Goal: Task Accomplishment & Management: Manage account settings

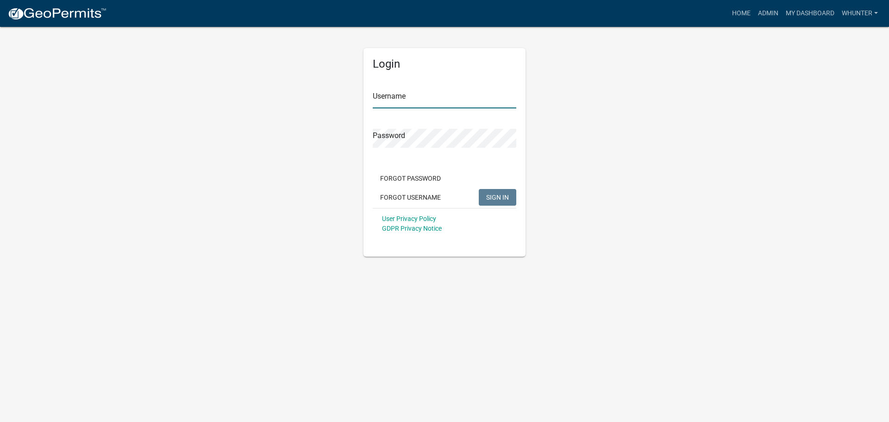
type input "whunter"
click at [482, 195] on button "SIGN IN" at bounding box center [497, 197] width 37 height 17
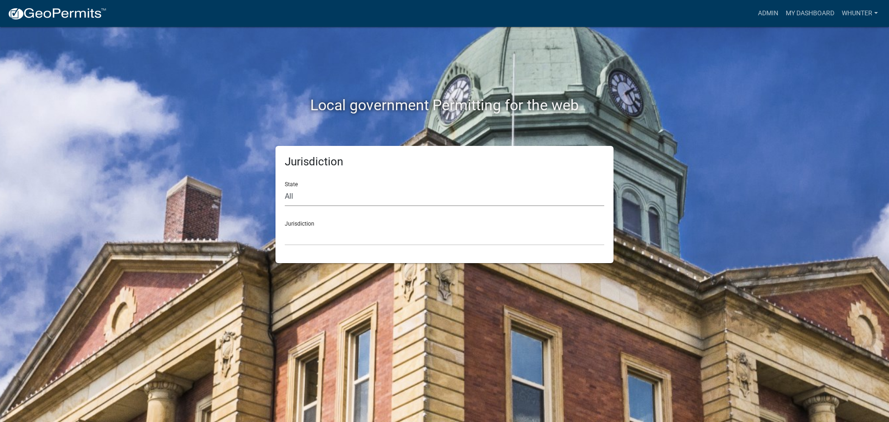
click at [332, 188] on select "All [US_STATE] [US_STATE] [US_STATE] [US_STATE] [US_STATE] [US_STATE] [US_STATE…" at bounding box center [444, 196] width 319 height 19
select select "[US_STATE]"
click at [285, 187] on select "All [US_STATE] [US_STATE] [US_STATE] [US_STATE] [US_STATE] [US_STATE] [US_STATE…" at bounding box center [444, 196] width 319 height 19
drag, startPoint x: 332, startPoint y: 205, endPoint x: 328, endPoint y: 238, distance: 33.1
click at [326, 236] on select "[GEOGRAPHIC_DATA], [US_STATE][PERSON_NAME][GEOGRAPHIC_DATA], [US_STATE][PERSON_…" at bounding box center [444, 235] width 319 height 19
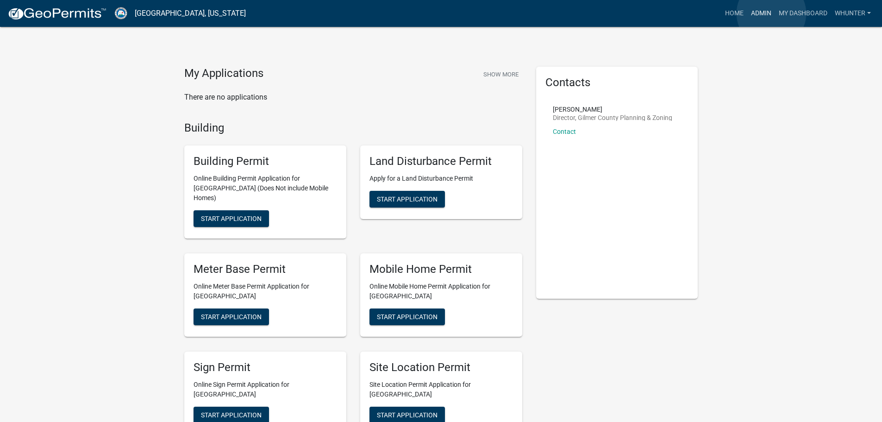
click at [771, 13] on link "Admin" at bounding box center [761, 14] width 28 height 18
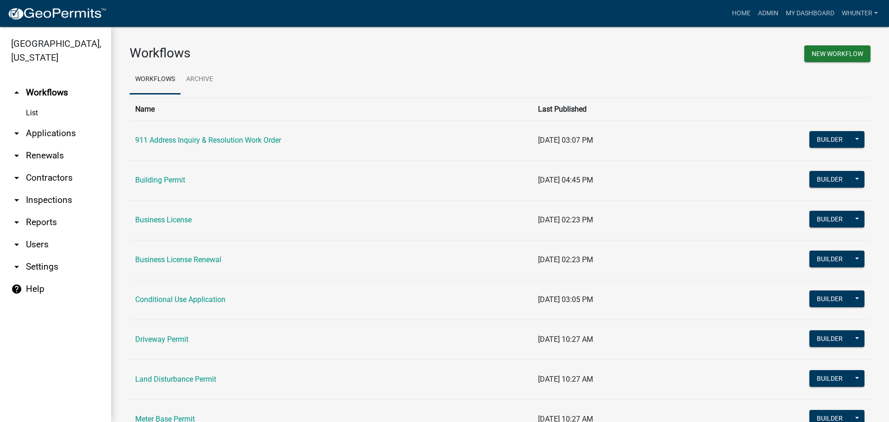
click at [50, 130] on link "arrow_drop_down Applications" at bounding box center [55, 133] width 111 height 22
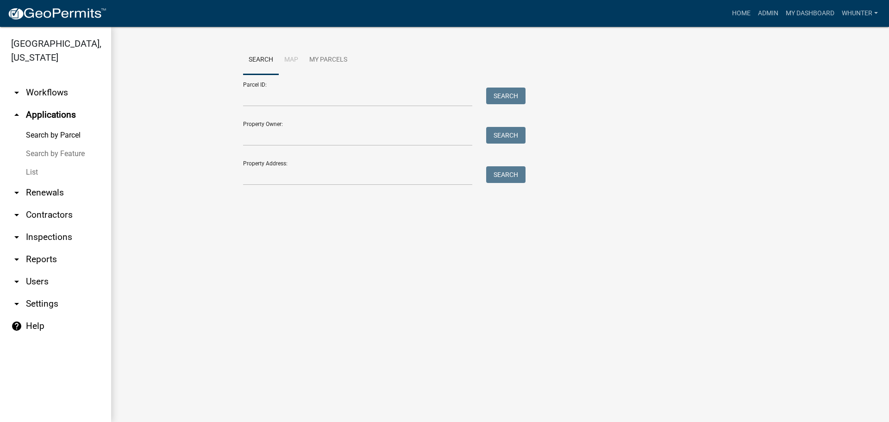
click at [47, 161] on link "Search by Feature" at bounding box center [55, 153] width 111 height 19
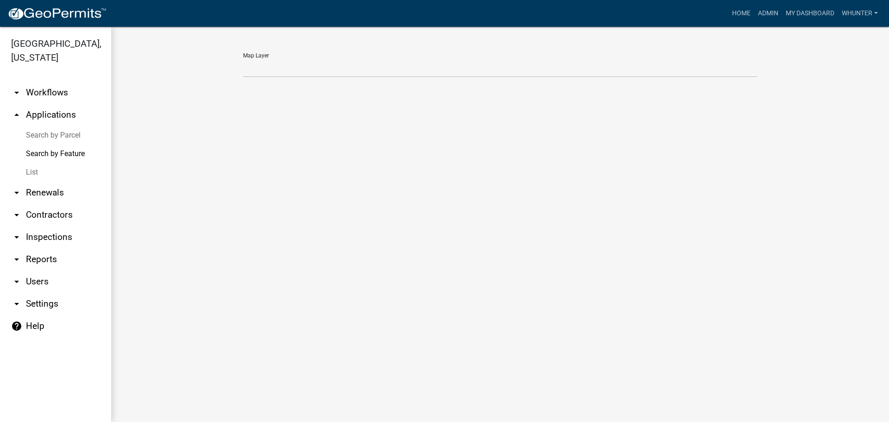
click at [45, 174] on link "List" at bounding box center [55, 172] width 111 height 19
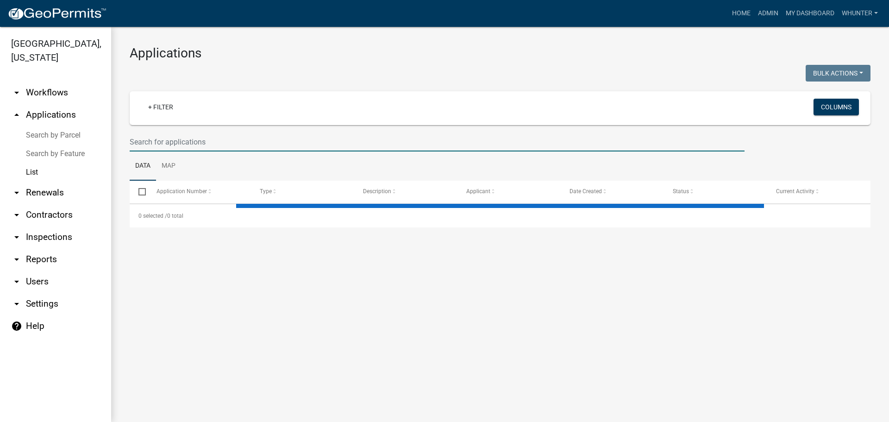
drag, startPoint x: 224, startPoint y: 144, endPoint x: 389, endPoint y: 175, distance: 168.6
click at [224, 144] on input "text" at bounding box center [437, 141] width 615 height 19
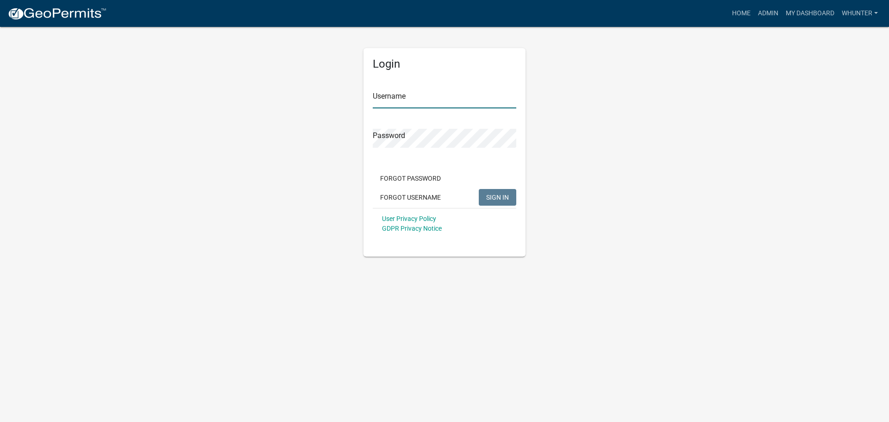
type input "whunter"
click at [491, 194] on span "SIGN IN" at bounding box center [497, 196] width 23 height 7
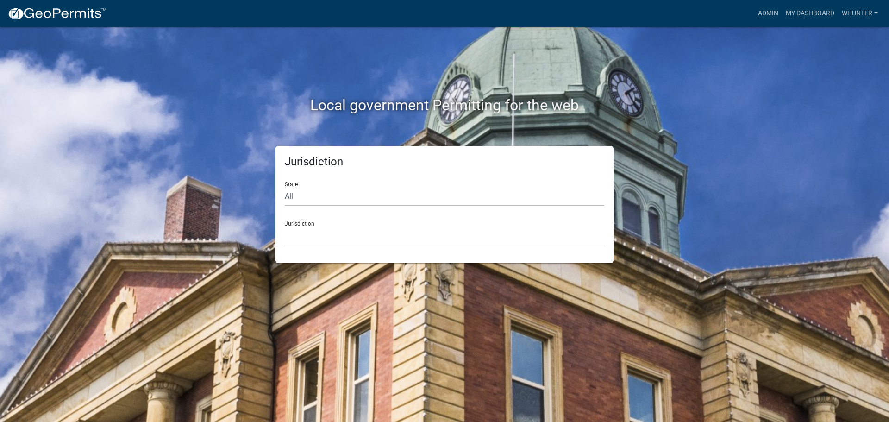
drag, startPoint x: 360, startPoint y: 195, endPoint x: 358, endPoint y: 203, distance: 8.5
click at [360, 195] on select "All [US_STATE] [US_STATE] [US_STATE] [US_STATE] [US_STATE] [US_STATE] [US_STATE…" at bounding box center [444, 196] width 319 height 19
select select "[US_STATE]"
click at [285, 187] on select "All [US_STATE] [US_STATE] [US_STATE] [US_STATE] [US_STATE] [US_STATE] [US_STATE…" at bounding box center [444, 196] width 319 height 19
click at [339, 237] on select "[GEOGRAPHIC_DATA], [US_STATE][PERSON_NAME][GEOGRAPHIC_DATA], [US_STATE][PERSON_…" at bounding box center [444, 235] width 319 height 19
